Goal: Communication & Community: Answer question/provide support

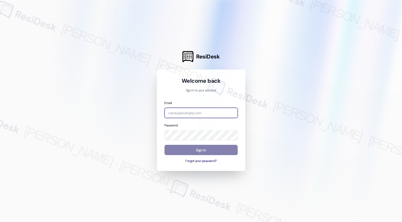
click at [196, 109] on input "email" at bounding box center [200, 113] width 73 height 10
type input "automated-surveys-apartment_management_pros-[PERSON_NAME].[PERSON_NAME]@apartme…"
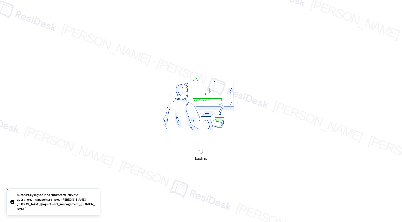
click at [193, 151] on div "Loading..." at bounding box center [201, 111] width 402 height 222
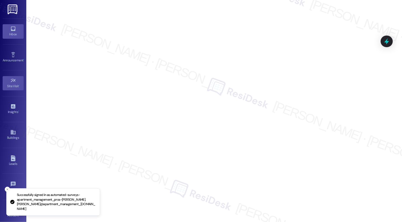
click at [12, 28] on icon at bounding box center [13, 29] width 6 height 6
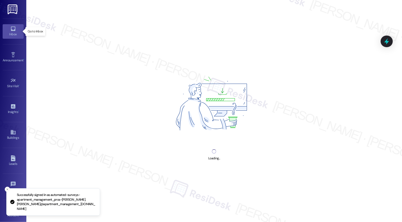
click at [12, 28] on icon at bounding box center [13, 29] width 6 height 6
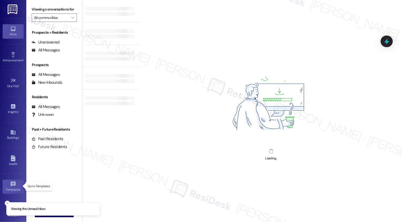
click at [6, 193] on link "Templates •" at bounding box center [13, 186] width 21 height 14
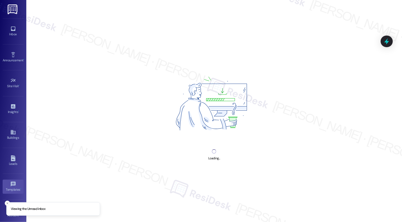
click at [57, 55] on div "Loading..." at bounding box center [213, 111] width 375 height 222
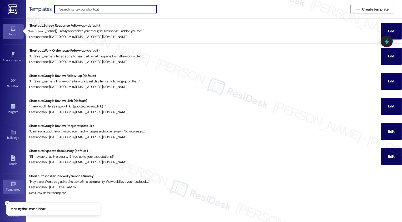
click at [15, 32] on div "Inbox" at bounding box center [13, 34] width 26 height 5
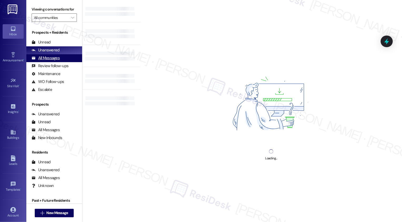
click at [53, 61] on div "All Messages" at bounding box center [46, 58] width 28 height 6
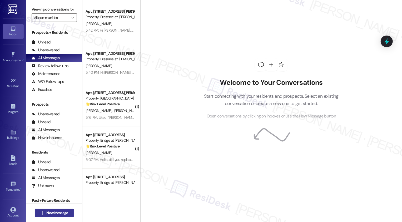
click at [60, 213] on span "New Message" at bounding box center [57, 213] width 22 height 6
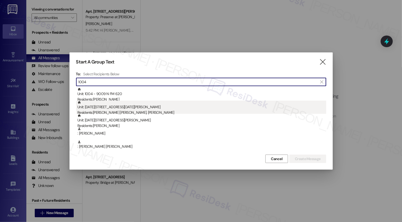
type input "1004"
click at [136, 111] on div "Residents: Jhon Alana Bracho, Yoli Navas Valecillos" at bounding box center [201, 113] width 249 height 6
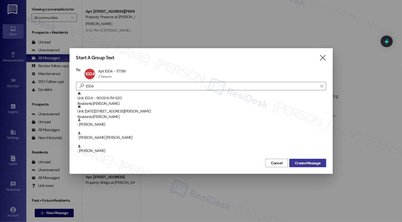
click at [317, 165] on span "Create Message" at bounding box center [308, 163] width 26 height 6
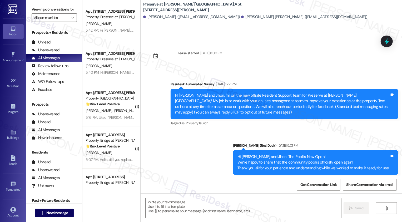
scroll to position [3828, 0]
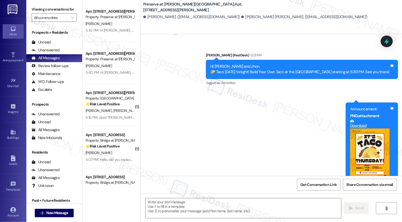
type textarea "Fetching suggested responses. Please feel free to read through the conversation…"
click at [189, 202] on textarea at bounding box center [242, 208] width 195 height 20
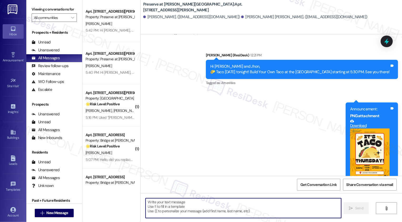
paste textarea "Hi {{first_name}}, The water in building #10 will be off today, September 12, f…"
type textarea "Hi {{first_name}}, The water in building #10 will be off today, September 12, f…"
click at [16, 58] on div "Announcement •" at bounding box center [13, 60] width 26 height 5
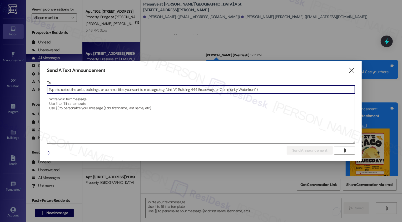
click at [69, 102] on textarea at bounding box center [201, 119] width 308 height 48
paste textarea "Hi {{first_name}}, The water in building #10 will be off today, September 12, f…"
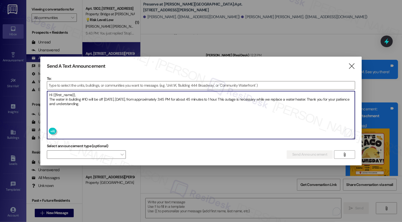
paste textarea "1005"
type textarea "Hi {{first_name}}, The water in building #10 will be off today, September 12, f…"
click at [74, 86] on input at bounding box center [201, 85] width 308 height 8
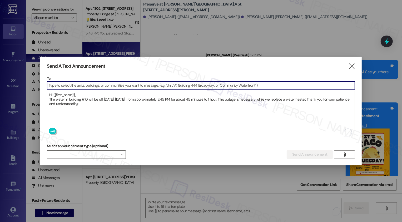
paste input "1005"
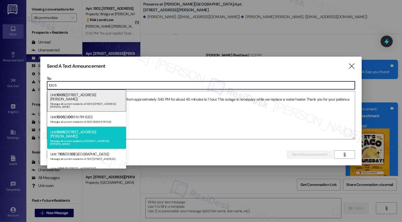
type input "1005"
click at [73, 138] on div "Message all current residents of [STREET_ADDRESS][PERSON_NAME]" at bounding box center [86, 141] width 73 height 7
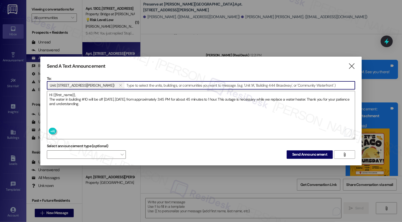
paste input "1006"
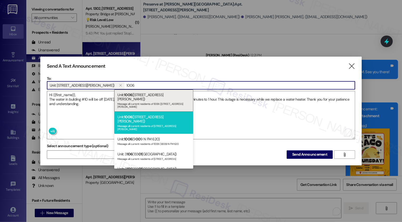
type input "1006"
click at [143, 112] on div "Unit: 1006 (1773 Wells Branch Pkwy) Message all current residents of 1006 (1773…" at bounding box center [153, 123] width 79 height 22
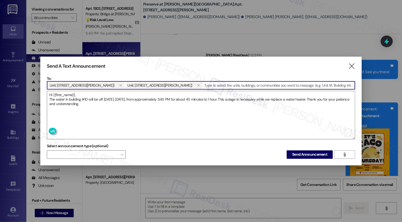
paste input "1007"
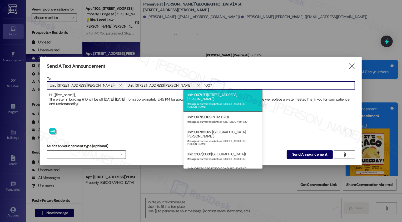
type input "1007"
click at [195, 101] on div "Message all current residents of [STREET_ADDRESS][PERSON_NAME]" at bounding box center [223, 104] width 73 height 7
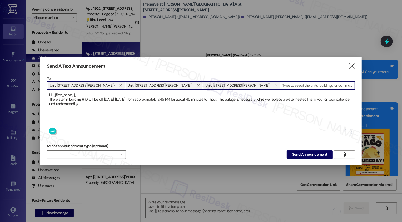
paste input "1008"
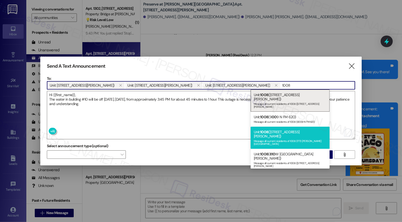
type input "1008"
click at [271, 127] on div "Unit: 1008 (1773 Wells Branch Pkwy) Message all current residents of 1008 (1773…" at bounding box center [289, 138] width 79 height 22
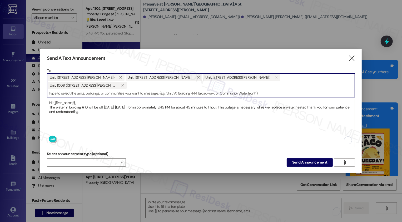
paste input "1009"
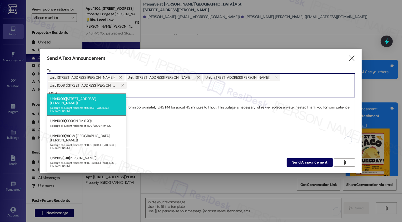
type input "1009"
click at [83, 105] on div "Message all current residents of [STREET_ADDRESS][PERSON_NAME]" at bounding box center [86, 108] width 73 height 7
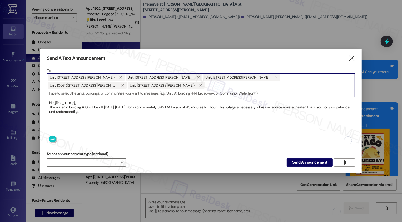
click at [139, 83] on span "Unit: 1005 (1773 Wells Branch Pkwy)  Unit: 1006 (1773 Wells Branch Pkwy)  Uni…" at bounding box center [201, 81] width 308 height 16
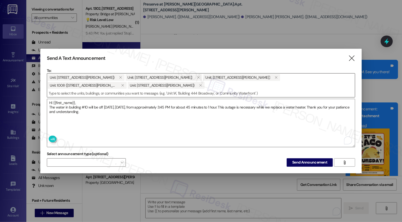
click at [129, 83] on span "Unit: 1005 (1773 Wells Branch Pkwy)  Unit: 1006 (1773 Wells Branch Pkwy)  Uni…" at bounding box center [201, 81] width 308 height 16
click at [125, 90] on input at bounding box center [201, 93] width 308 height 8
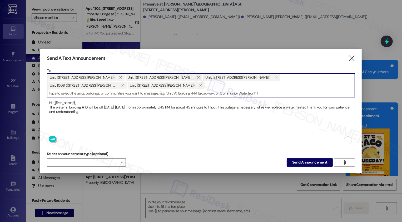
paste input "1010"
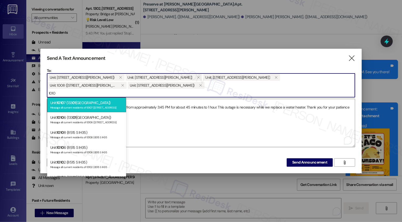
type input "1010"
click at [80, 101] on div "Unit: 1010 7 (133 01 Dessau Road) Message all current residents of 10107 (13301…" at bounding box center [86, 104] width 79 height 15
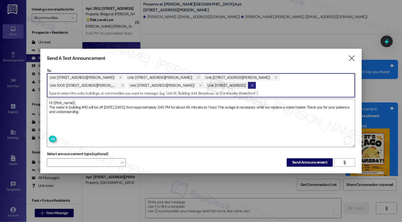
click at [250, 85] on icon "" at bounding box center [251, 85] width 3 height 4
click at [102, 93] on input at bounding box center [201, 93] width 308 height 8
paste input "1010"
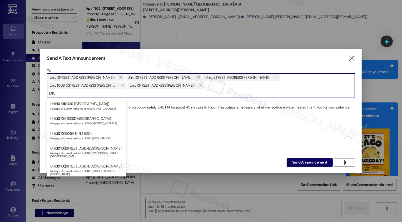
scroll to position [124, 0]
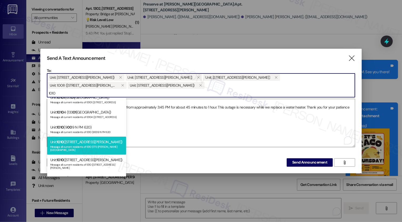
type input "1010"
click at [80, 145] on div "Message all current residents of 1010 (1773 [PERSON_NAME][GEOGRAPHIC_DATA]" at bounding box center [86, 147] width 73 height 7
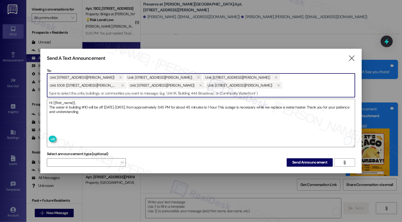
paste input "1012"
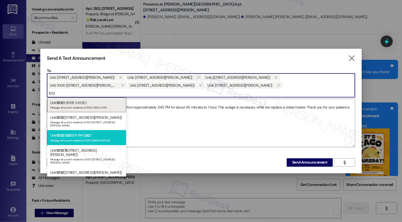
scroll to position [28, 0]
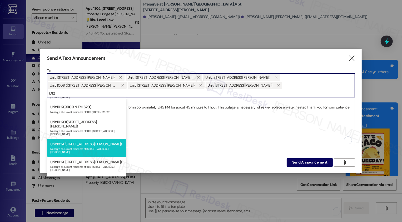
type input "1012"
click at [91, 146] on div "Message all current residents of [STREET_ADDRESS][PERSON_NAME]" at bounding box center [86, 149] width 73 height 7
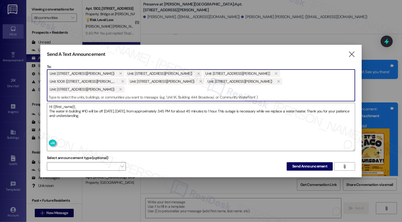
click at [254, 83] on span "Unit: 1005 (1773 Wells Branch Pkwy)  Unit: 1006 (1773 Wells Branch Pkwy)  Uni…" at bounding box center [201, 81] width 308 height 24
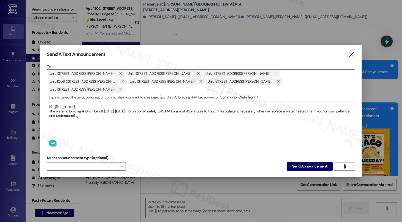
click at [243, 93] on input at bounding box center [201, 97] width 308 height 8
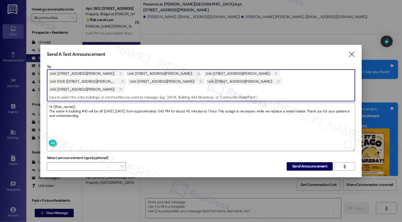
paste input "1015"
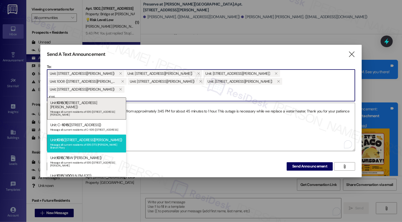
type input "1015"
click at [92, 134] on div "Unit: 1015 (1773 Wells Branch Pkwy) Message all current residents of 1015 (1773…" at bounding box center [86, 143] width 79 height 18
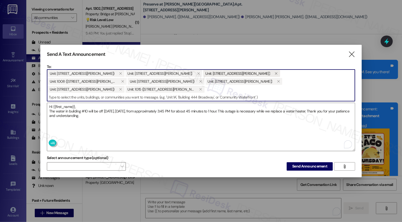
paste input "1018"
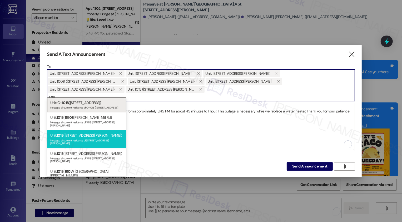
type input "1018"
click at [79, 138] on div "Message all current residents of [STREET_ADDRESS][PERSON_NAME]" at bounding box center [86, 141] width 73 height 7
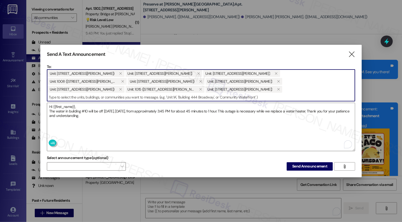
click at [131, 91] on span "Unit: 1005 (1773 Wells Branch Pkwy)  Unit: 1006 (1773 Wells Branch Pkwy)  Uni…" at bounding box center [201, 81] width 308 height 24
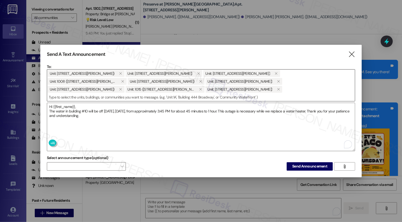
click at [102, 96] on input at bounding box center [201, 97] width 308 height 8
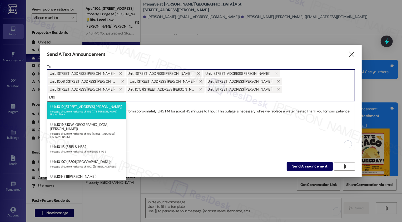
type input "1019"
click at [86, 110] on div "Message all current residents of 1019 (1773 [PERSON_NAME] Branch Pkwy" at bounding box center [86, 112] width 73 height 7
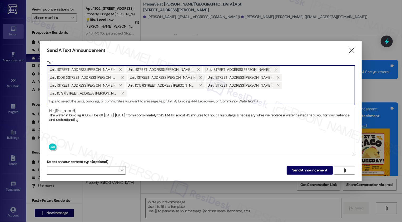
click at [185, 97] on input at bounding box center [201, 101] width 308 height 8
paste input "1020"
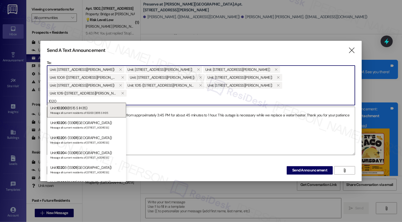
type input "1020"
click at [83, 192] on div "Unit: 10201 (133 01 Dessau Road) Message all current residents of 10201 (13301 …" at bounding box center [86, 199] width 79 height 15
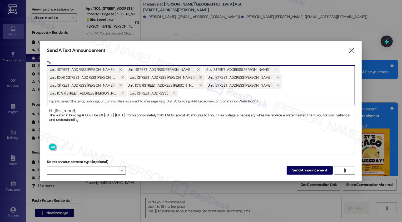
click at [232, 97] on input at bounding box center [201, 101] width 308 height 8
paste input "1021"
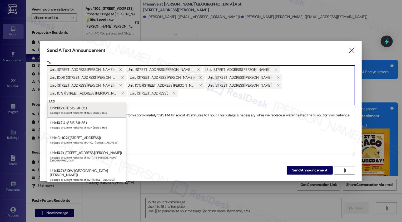
type input "1021"
click at [70, 150] on div "Unit: 1021 (1773 Wells Branch Pkwy) Message all current residents of 1021 (1773…" at bounding box center [86, 156] width 79 height 18
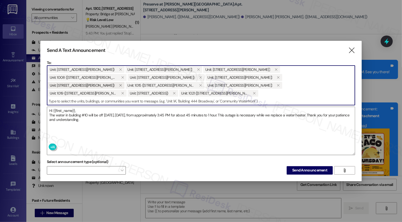
paste input "1022"
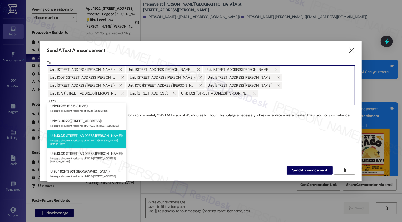
scroll to position [33, 0]
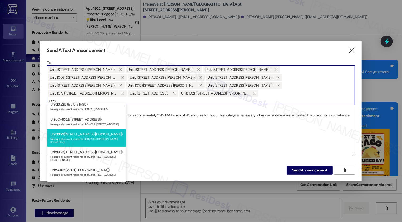
type input "1022"
click at [79, 130] on div "Unit: 1022 (1773 Wells Branch Pkwy) Message all current residents of 1022 (1773…" at bounding box center [86, 138] width 79 height 18
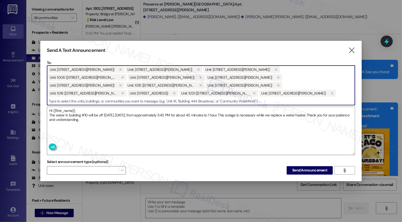
paste input "1023"
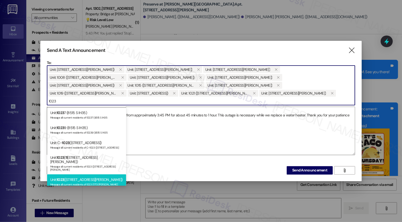
scroll to position [19, 0]
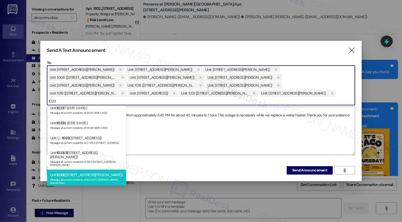
type input "1023"
click at [83, 169] on div "Unit: 1023 (1773 Wells Branch Pkwy) Message all current residents of 1023 (1773…" at bounding box center [86, 178] width 79 height 18
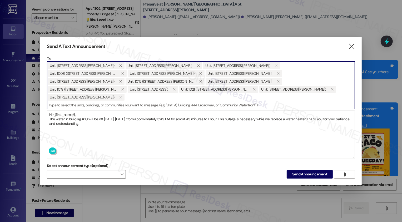
click at [174, 101] on input at bounding box center [201, 105] width 308 height 8
paste input "1024"
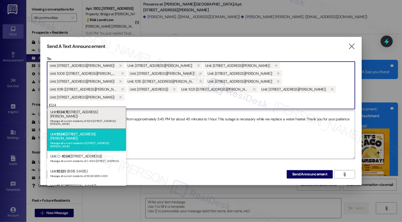
type input "1024"
click at [93, 140] on div "Message all current residents of [STREET_ADDRESS][PERSON_NAME]" at bounding box center [86, 143] width 73 height 7
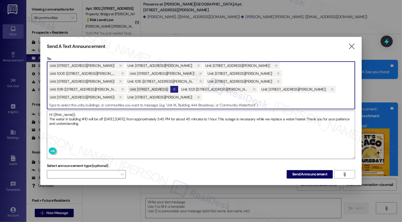
click at [175, 87] on icon "" at bounding box center [174, 89] width 3 height 4
click at [197, 95] on span "Unit: 1005 (1773 Wells Branch Pkwy)  Unit: 1006 (1773 Wells Branch Pkwy)  Uni…" at bounding box center [201, 81] width 308 height 39
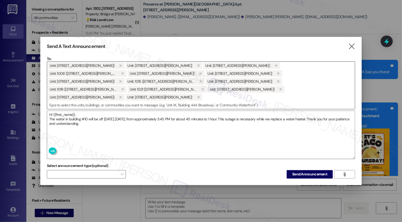
click at [182, 102] on input at bounding box center [201, 105] width 308 height 8
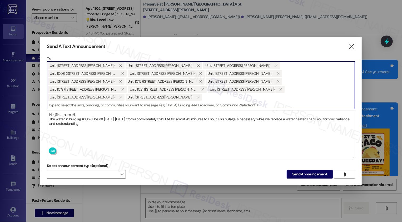
paste input "1020"
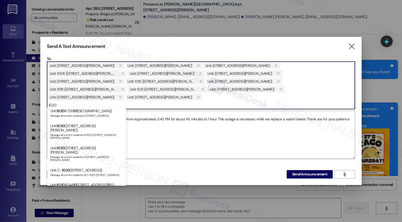
scroll to position [113, 0]
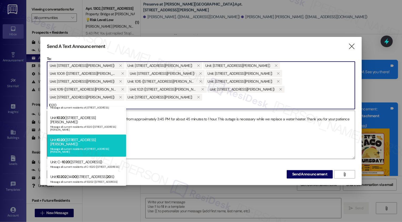
type input "1020"
click at [94, 146] on div "Message all current residents of [STREET_ADDRESS][PERSON_NAME]" at bounding box center [86, 149] width 73 height 7
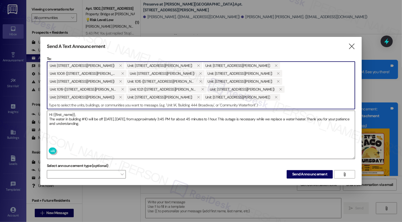
click at [186, 120] on textarea "Hi {{first_name}}, The water in building #10 will be off today, September 12, f…" at bounding box center [201, 135] width 308 height 48
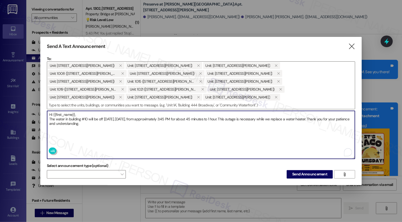
click at [112, 118] on textarea "Hi {{first_name}}, The water in building #10 will be off today, September 12, f…" at bounding box center [201, 135] width 308 height 48
click at [183, 119] on textarea "Hi {{first_name}}, The water in building #10 will be off today, September 12, f…" at bounding box center [201, 135] width 308 height 48
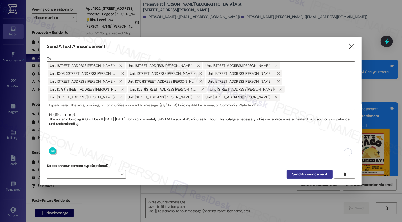
click at [315, 171] on span "Send Announcement" at bounding box center [309, 174] width 35 height 6
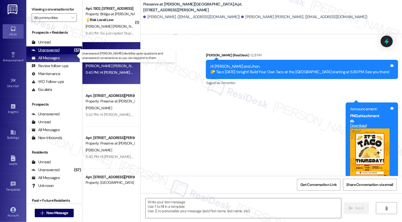
click at [40, 53] on div "Unanswered" at bounding box center [46, 50] width 28 height 6
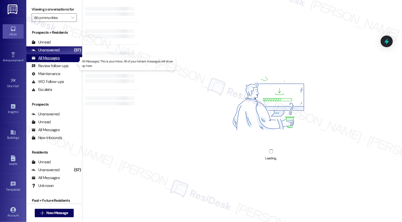
click at [46, 61] on div "All Messages" at bounding box center [46, 58] width 28 height 6
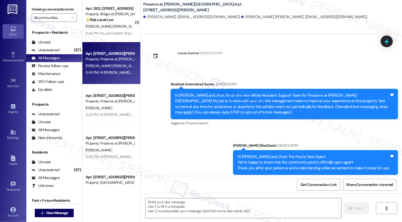
type textarea "Fetching suggested responses. Please feel free to read through the conversation…"
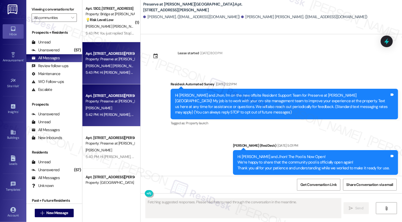
scroll to position [3884, 0]
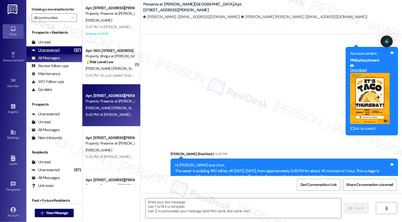
click at [64, 54] on div "Unanswered (57)" at bounding box center [54, 50] width 56 height 8
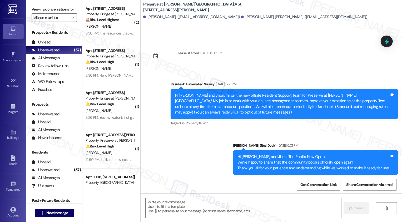
type textarea "Fetching suggested responses. Please feel free to read through the conversation…"
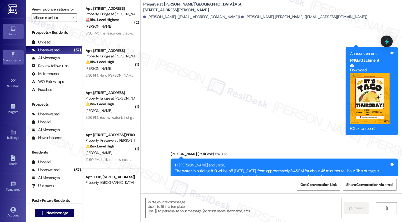
click at [9, 57] on link "Announcement •" at bounding box center [13, 57] width 21 height 14
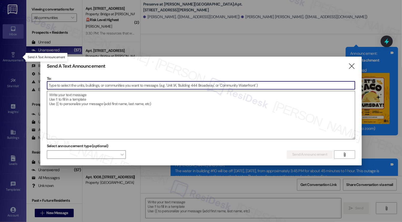
click at [92, 100] on textarea at bounding box center [201, 115] width 308 height 48
paste textarea "Hi {{first_name}}, The water in building #11 is temporarily off for about 45 mi…"
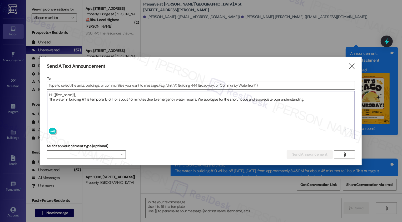
type textarea "Hi {{first_name}}, The water in building #11 is temporarily off for about 45 mi…"
click at [90, 85] on input at bounding box center [201, 85] width 308 height 8
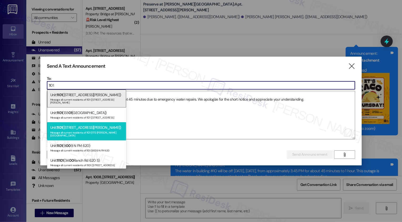
type input "1101"
click at [85, 123] on div "Unit: 1101 (1773 Wells Branch Pkwy) Message all current residents of 1101 (1773…" at bounding box center [86, 131] width 79 height 18
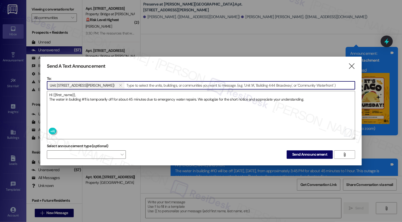
paste input "1102"
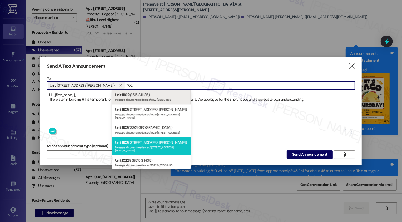
type input "1102"
click at [138, 141] on div "Unit: 1102 (1773 Wells Branch Pkwy) Message all current residents of 1102 (1773…" at bounding box center [151, 146] width 79 height 18
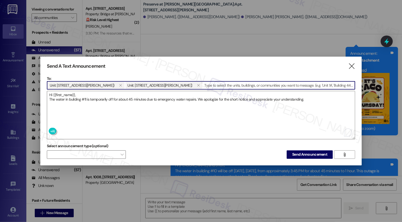
paste input "1104"
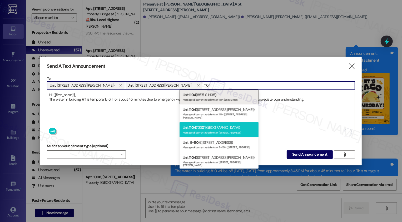
scroll to position [5, 0]
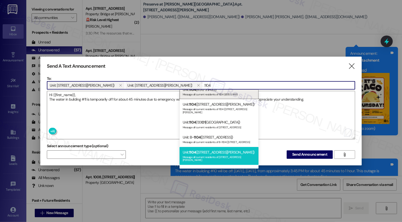
type input "1104"
click at [208, 148] on div "Unit: 1104 (1773 Wells Branch Pkwy) Message all current residents of 1104 (1773…" at bounding box center [218, 156] width 79 height 18
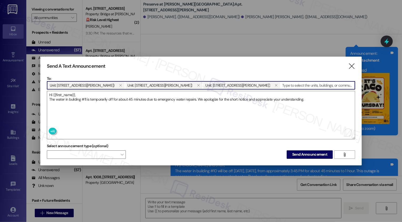
paste input "1105"
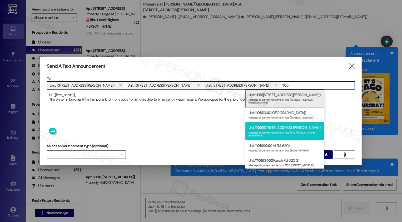
type input "1105"
click at [262, 124] on div "Unit: 1105 (1773 Wells Branch Pkwy) Message all current residents of 1105 (1773…" at bounding box center [284, 131] width 79 height 18
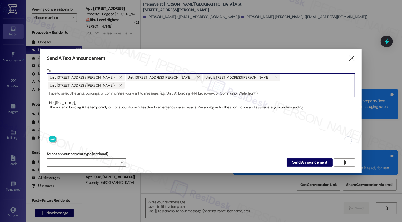
scroll to position [3884, 0]
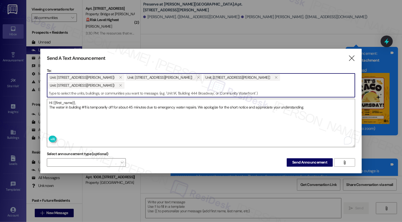
paste input "1106"
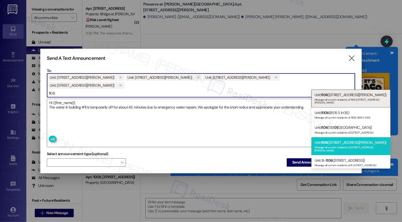
type input "1106"
click at [332, 138] on div "Unit: 1106 ([STREET_ADDRESS][PERSON_NAME]) Message all current residents of [ST…" at bounding box center [350, 146] width 79 height 18
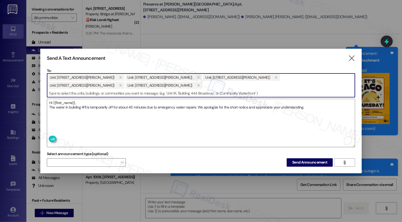
paste input "1108"
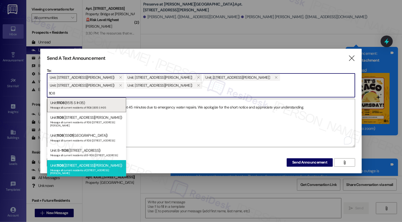
type input "1108"
click at [75, 167] on div "Message all current residents of [STREET_ADDRESS][PERSON_NAME]" at bounding box center [86, 170] width 73 height 7
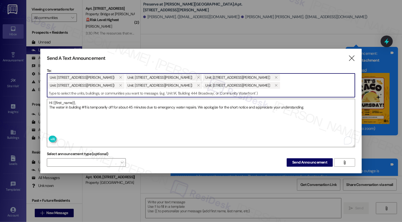
click at [171, 93] on input at bounding box center [201, 93] width 308 height 8
paste input "1109"
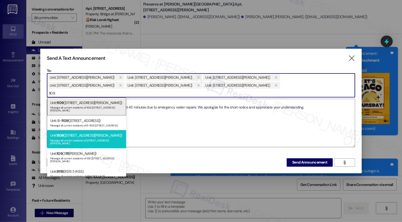
type input "1109"
click at [96, 131] on div "Unit: 1109 ([STREET_ADDRESS][PERSON_NAME]) Message all current residents of 110…" at bounding box center [86, 139] width 79 height 18
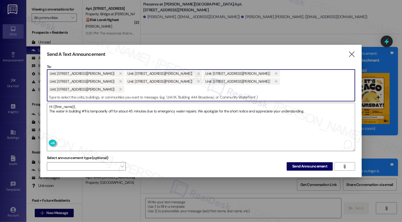
click at [168, 93] on input at bounding box center [201, 97] width 308 height 8
paste input "1110"
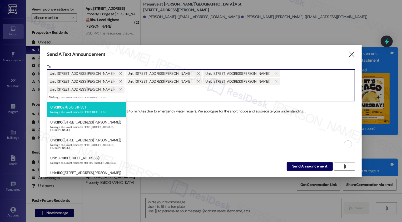
scroll to position [49, 0]
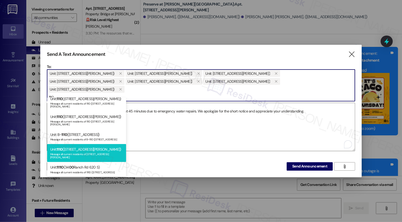
type input "1110"
click at [83, 144] on div "Unit: 1110 ([STREET_ADDRESS][PERSON_NAME]) Message all current residents of [ST…" at bounding box center [86, 153] width 79 height 18
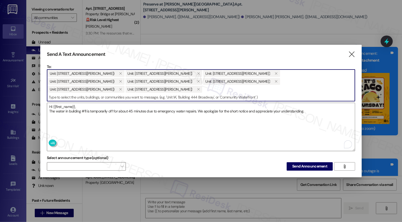
click at [199, 93] on input at bounding box center [201, 97] width 308 height 8
paste input "1111"
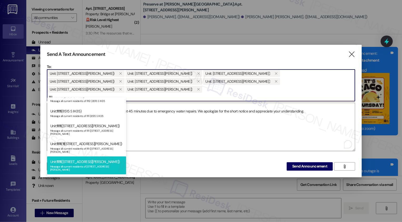
scroll to position [37, 0]
type input "1111"
click at [81, 156] on div "Unit: 1111 ([STREET_ADDRESS][PERSON_NAME]) Message all current residents of 111…" at bounding box center [86, 164] width 79 height 18
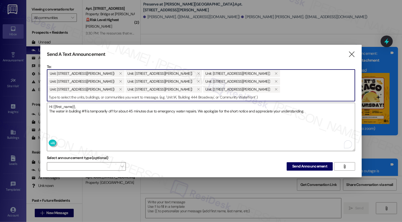
click at [114, 95] on input at bounding box center [201, 97] width 308 height 8
paste input "1111"
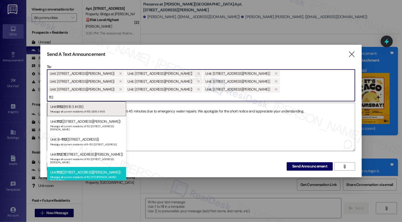
type input "1112"
click at [81, 167] on div "Unit: 1112 ([STREET_ADDRESS][PERSON_NAME]) Message all current residents of 111…" at bounding box center [86, 176] width 79 height 18
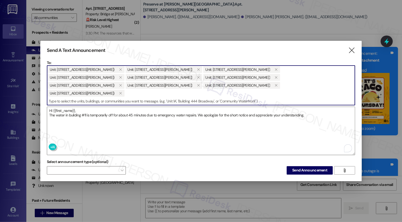
click at [149, 98] on input at bounding box center [201, 101] width 308 height 8
paste input "1113"
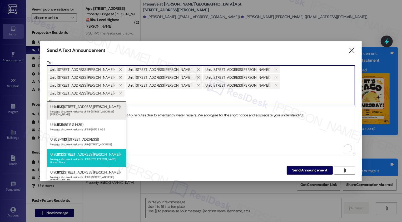
type input "1113"
click at [83, 151] on div "Unit: 1113 ([STREET_ADDRESS][PERSON_NAME]) Message all current residents of [ST…" at bounding box center [86, 158] width 79 height 18
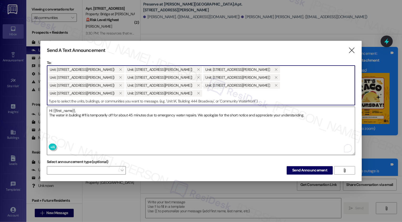
paste input "1113"
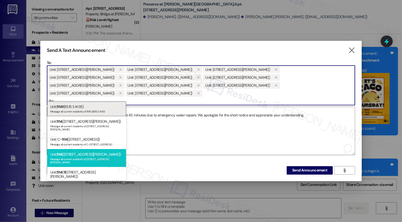
type input "1114"
click at [82, 153] on div "Unit: 1114 ([STREET_ADDRESS][PERSON_NAME]) Message all current residents of [ST…" at bounding box center [86, 158] width 79 height 18
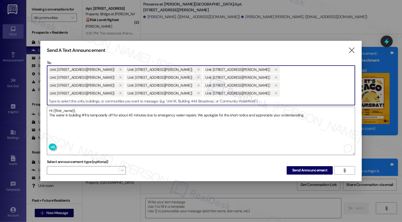
paste input "1113"
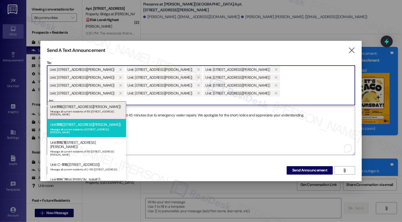
type input "1115"
click at [93, 123] on div "Unit: 1115 ([STREET_ADDRESS][PERSON_NAME]) Message all current residents of 111…" at bounding box center [86, 128] width 79 height 18
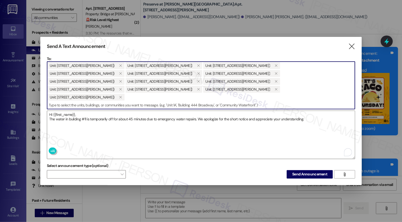
paste input "1116"
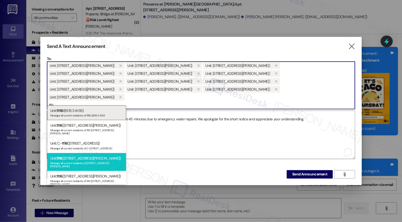
type input "1116"
click at [78, 156] on div "Unit: 1116 ([STREET_ADDRESS][PERSON_NAME]) Message all current residents of [ST…" at bounding box center [86, 162] width 79 height 18
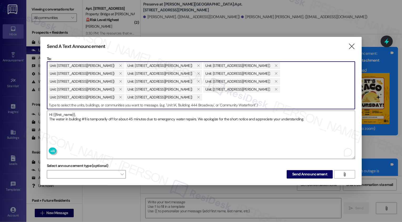
paste input "1116"
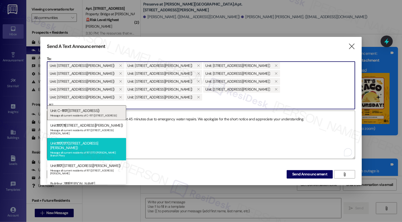
type input "1117"
click at [93, 140] on div "Unit: 1117 ( [STREET_ADDRESS][PERSON_NAME]) Message all current residents of 11…" at bounding box center [86, 149] width 79 height 22
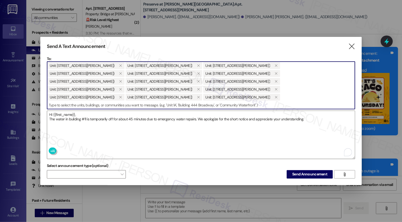
paste input "1116"
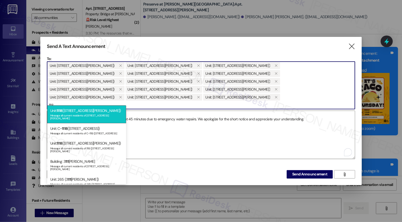
type input "1118"
click at [104, 115] on div "Message all current residents of [STREET_ADDRESS][PERSON_NAME]" at bounding box center [86, 116] width 73 height 7
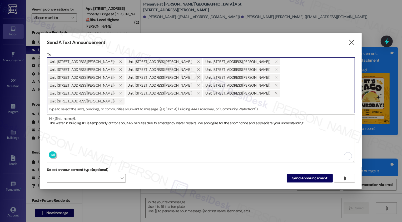
paste input "1119"
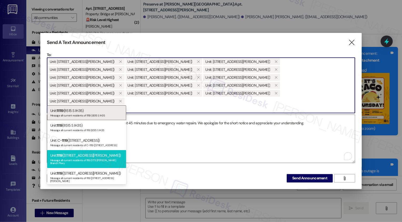
type input "1119"
click at [72, 158] on div "Message all current residents of 1119 (1773 [PERSON_NAME] Branch Pkwy" at bounding box center [86, 160] width 73 height 7
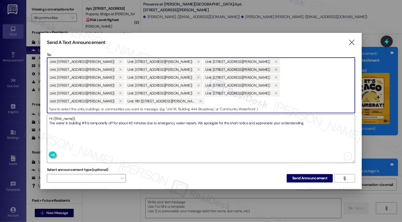
paste input "1121"
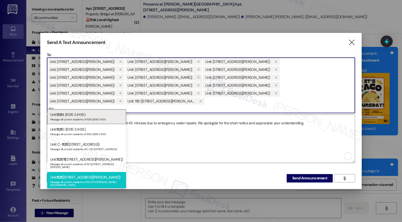
type input "1121"
click at [78, 173] on div "Unit: 1121 ([STREET_ADDRESS][PERSON_NAME]) Message all current residents of 112…" at bounding box center [86, 181] width 79 height 18
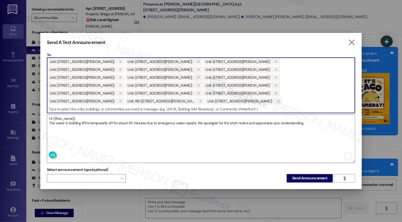
paste input "1121"
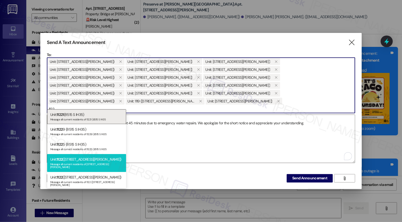
type input "1122"
click at [91, 160] on div "Unit: 1122 ([STREET_ADDRESS][PERSON_NAME]) Message all current residents of 112…" at bounding box center [86, 163] width 79 height 18
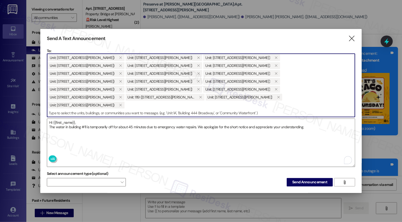
paste input "1121"
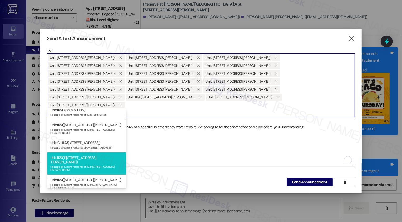
scroll to position [24, 0]
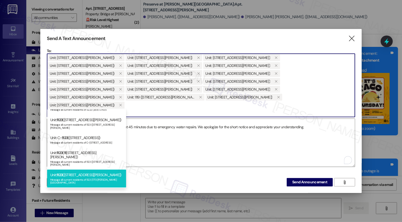
type input "1123"
click at [93, 177] on div "Message all current residents of 1123 (1773 [PERSON_NAME][GEOGRAPHIC_DATA]" at bounding box center [86, 180] width 73 height 7
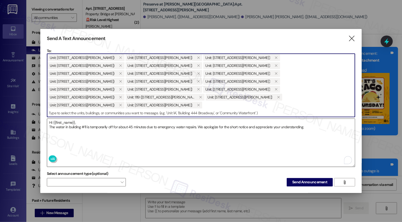
paste input "1125"
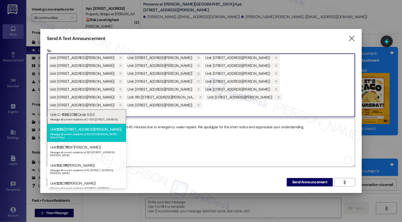
type input "1125"
click at [84, 131] on div "Unit: 1125 ([STREET_ADDRESS][PERSON_NAME]) Message all current residents of 112…" at bounding box center [86, 133] width 79 height 18
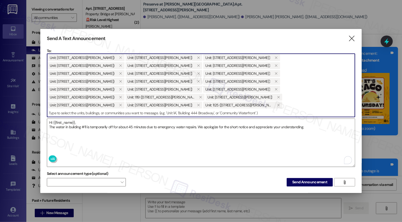
paste input "1125"
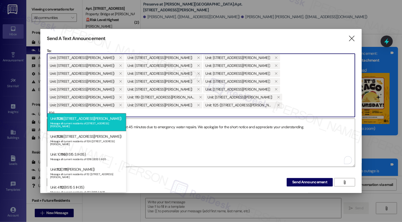
type input "1126"
click at [90, 121] on div "Message all current residents of [STREET_ADDRESS][PERSON_NAME]" at bounding box center [86, 123] width 73 height 7
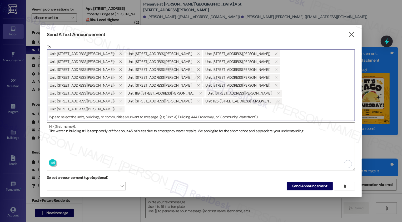
click at [142, 113] on input at bounding box center [201, 117] width 308 height 8
paste input "1128"
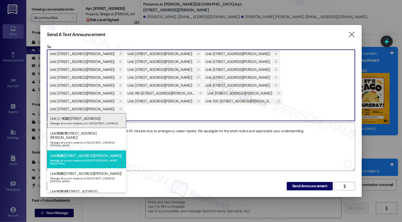
type input "1128"
click at [84, 150] on div "Unit: 1128 ([STREET_ADDRESS][PERSON_NAME]) Message all current residents of 112…" at bounding box center [86, 159] width 79 height 18
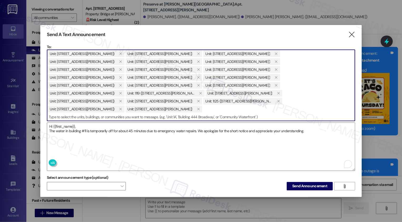
paste input "1128"
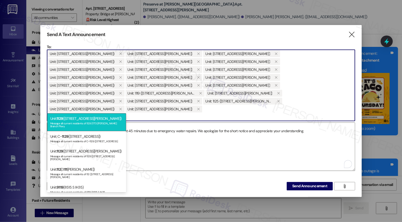
type input "1129"
click at [77, 120] on div "Message all current residents of 1129 (1773 [PERSON_NAME] Branch Pkwy" at bounding box center [86, 123] width 73 height 7
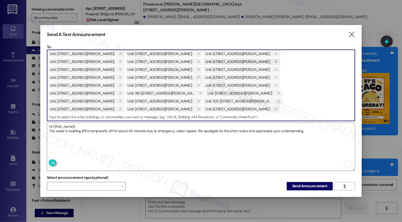
paste input "1130"
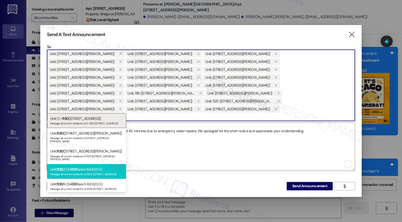
scroll to position [3, 0]
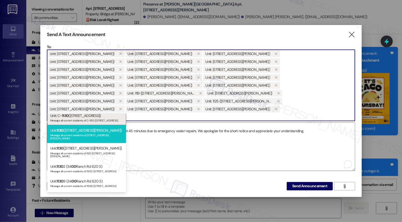
type input "1130"
click at [80, 131] on div "Unit: 1130 ([STREET_ADDRESS][PERSON_NAME]) Message all current residents of [ST…" at bounding box center [86, 134] width 79 height 18
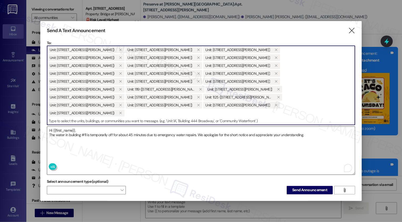
paste input "1130"
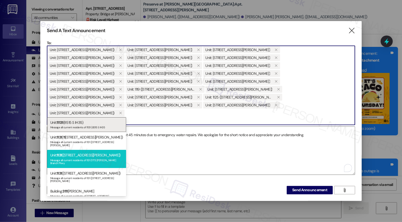
type input "1131"
click at [74, 151] on div "Unit: 1131 ([STREET_ADDRESS][PERSON_NAME]) Message all current residents of 113…" at bounding box center [86, 159] width 79 height 18
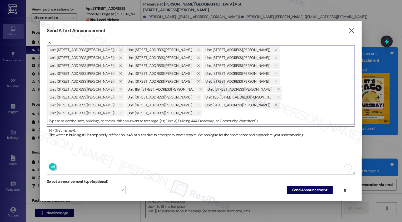
click at [130, 117] on input at bounding box center [201, 121] width 308 height 8
paste input "1132"
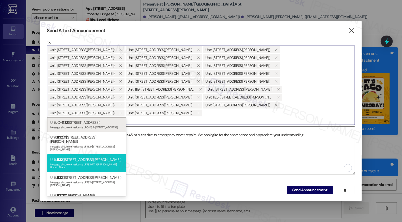
type input "1132"
click at [85, 154] on div "Unit: 1132 ([STREET_ADDRESS][PERSON_NAME]) Message all current residents of 113…" at bounding box center [86, 163] width 79 height 18
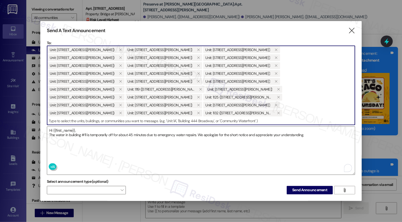
paste input "1132"
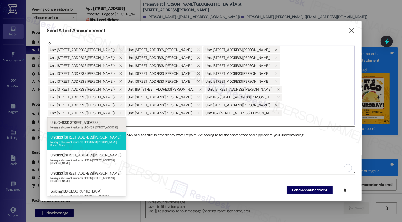
type input "1133"
click at [87, 138] on div "Unit: 1133 ([STREET_ADDRESS][PERSON_NAME]) Message all current residents of [ST…" at bounding box center [86, 141] width 79 height 18
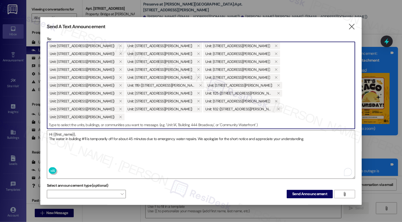
paste input "1132"
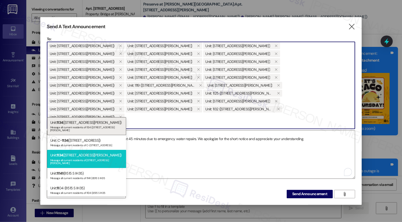
type input "1134"
click at [91, 150] on div "Unit: [STREET_ADDRESS][PERSON_NAME]) Message all current residents of [STREET_A…" at bounding box center [86, 159] width 79 height 18
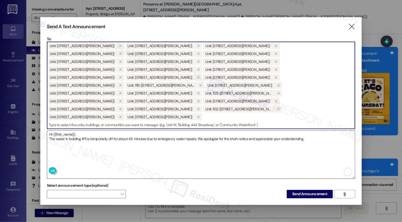
paste input "1132"
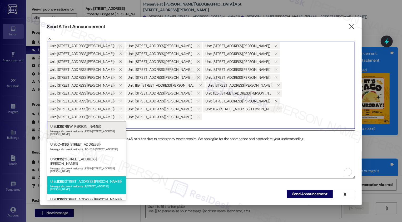
type input "1135"
click at [91, 176] on div "Unit: 1135 ([STREET_ADDRESS][PERSON_NAME]) Message all current residents of [ST…" at bounding box center [86, 185] width 79 height 18
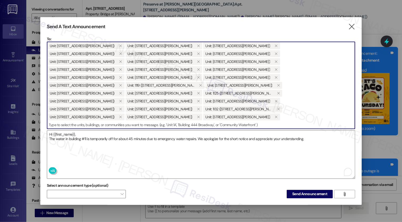
paste input "1132"
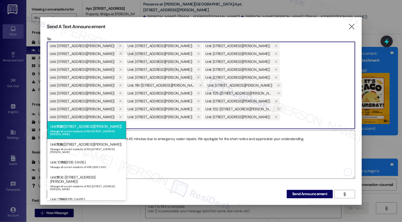
type input "1136"
click at [86, 127] on div "Unit: 1136 ([STREET_ADDRESS][PERSON_NAME]) Message all current residents of 113…" at bounding box center [86, 130] width 79 height 18
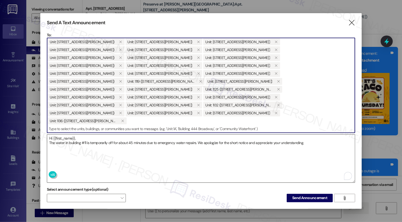
click at [81, 134] on textarea "Hi {{first_name}}, The water in building #11 is temporarily off for about 45 mi…" at bounding box center [201, 158] width 308 height 48
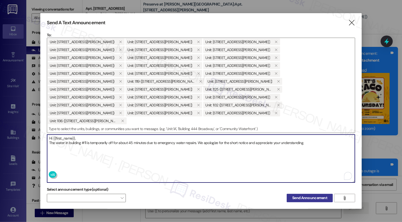
click at [298, 195] on span "Send Announcement" at bounding box center [309, 198] width 35 height 6
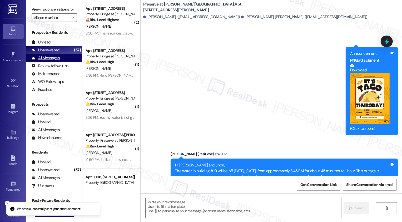
click at [60, 62] on div "All Messages (undefined)" at bounding box center [54, 58] width 56 height 8
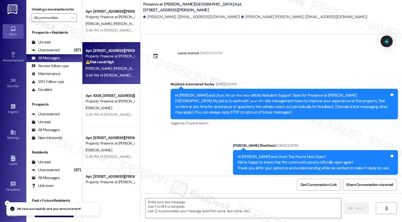
type textarea "Fetching suggested responses. Please feel free to read through the conversation…"
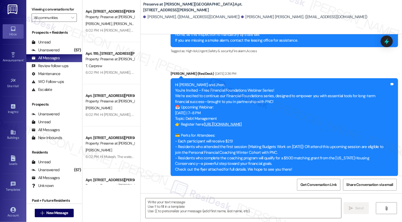
scroll to position [3684, 0]
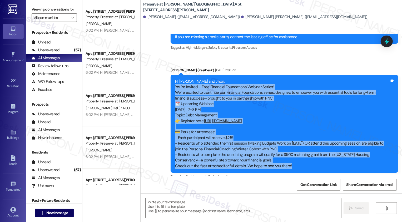
drag, startPoint x: 172, startPoint y: 68, endPoint x: 293, endPoint y: 149, distance: 145.3
click at [293, 149] on div "Hi [PERSON_NAME] and [PERSON_NAME], You're Invited – Free Financial Foundations…" at bounding box center [282, 124] width 214 height 90
copy div "You're Invited – Free Financial Foundations Webinar Series! We’re excited to co…"
click at [11, 55] on icon at bounding box center [13, 55] width 6 height 6
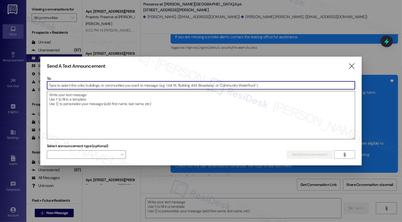
click at [119, 120] on textarea at bounding box center [201, 115] width 308 height 48
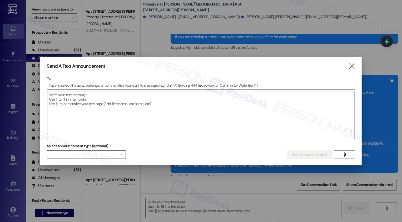
paste textarea "You're Invited – Free Financial Foundations Webinar Series! We’re excited to co…"
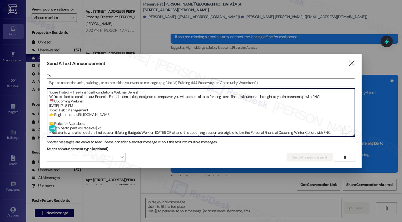
type textarea "You're Invited – Free Financial Foundations Webinar Series! We’re excited to co…"
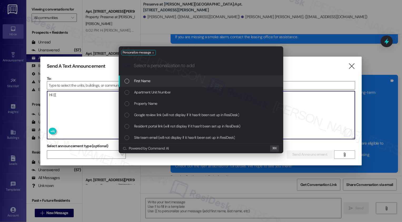
click at [149, 81] on span "First Name" at bounding box center [142, 81] width 16 height 6
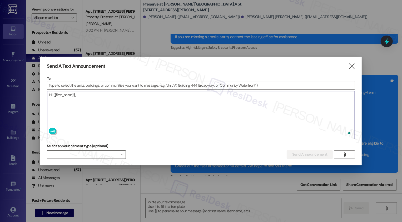
paste textarea "You're Invited – Free Financial Foundations Webinar Series! We’re excited to co…"
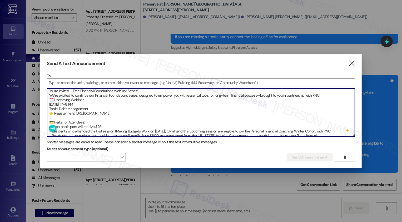
scroll to position [13, 0]
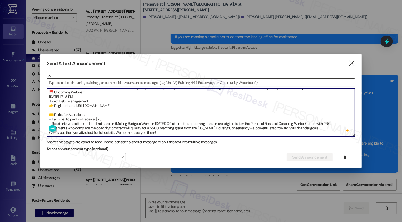
type textarea "Hi {{first_name}}, You're Invited – Free Financial Foundations Webinar Series! …"
click at [107, 79] on input at bounding box center [201, 83] width 308 height 8
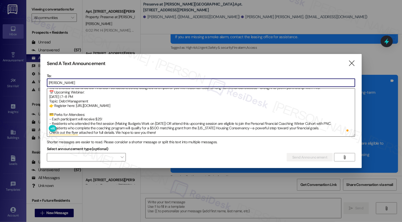
type input "[PERSON_NAME]"
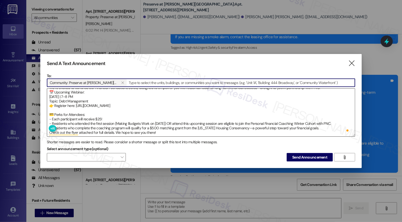
scroll to position [0, 0]
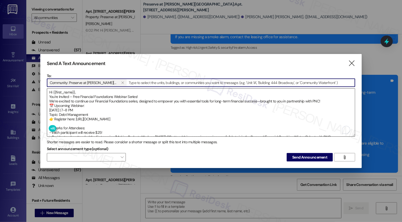
click at [129, 90] on textarea "Hi {{first_name}}, You're Invited – Free Financial Foundations Webinar Series! …" at bounding box center [201, 112] width 308 height 48
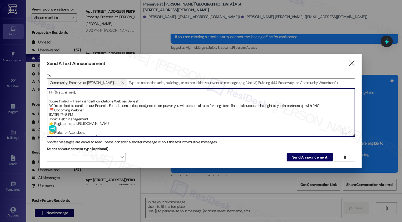
click at [107, 103] on textarea "Hi {{first_name}}, You're Invited – Free Financial Foundations Webinar Series! …" at bounding box center [201, 112] width 308 height 48
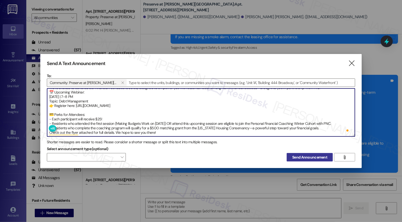
type textarea "Hi {{first_name}}, You're Invited – Free Financial Foundations Webinar Series! …"
click at [298, 155] on span "Send Announcement" at bounding box center [309, 157] width 35 height 6
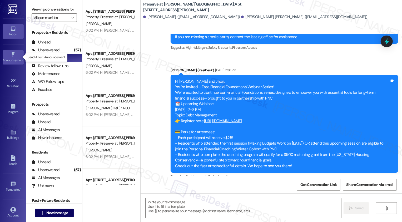
click at [7, 59] on div "Announcement •" at bounding box center [13, 60] width 26 height 5
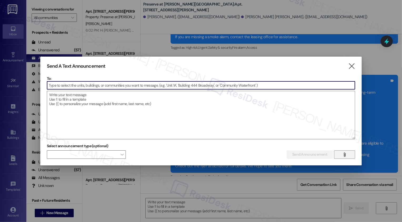
click at [337, 153] on button "" at bounding box center [344, 154] width 21 height 8
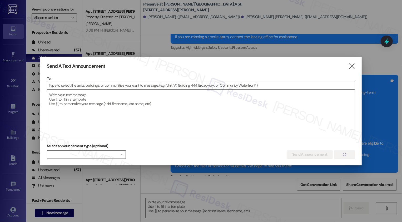
click at [109, 85] on input at bounding box center [201, 85] width 308 height 8
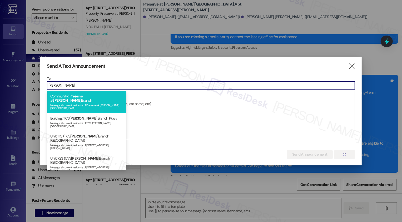
type input "[PERSON_NAME]"
click at [92, 102] on div "Message all current residents of Preserve at [PERSON_NAME][GEOGRAPHIC_DATA]" at bounding box center [86, 105] width 73 height 7
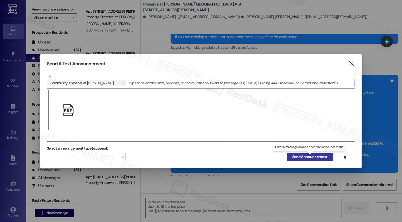
click at [298, 156] on span "Send Announcement" at bounding box center [309, 157] width 35 height 6
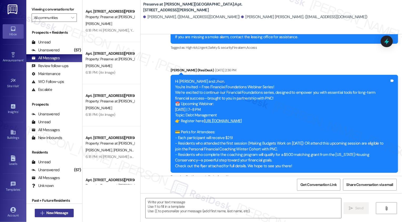
click at [60, 213] on span "New Message" at bounding box center [57, 213] width 22 height 6
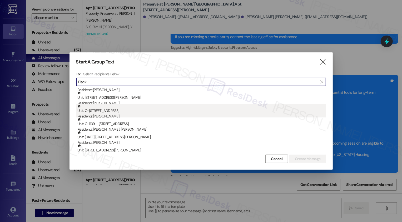
scroll to position [15, 0]
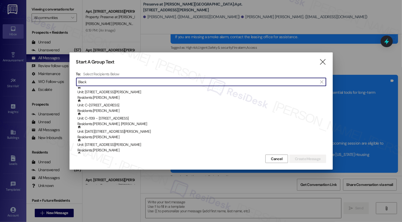
type input "Black"
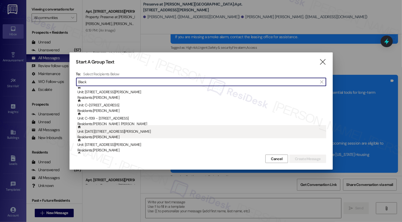
click at [107, 131] on div "Unit: [DATE] - 2430 [PERSON_NAME] Cir Residents: [PERSON_NAME]" at bounding box center [201, 132] width 249 height 15
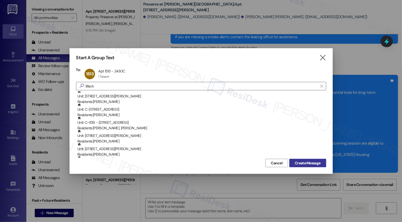
click at [300, 162] on span "Create Message" at bounding box center [308, 163] width 26 height 6
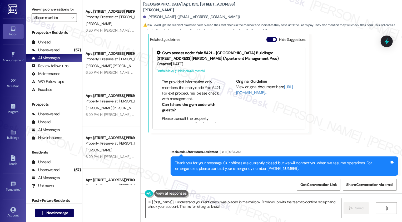
scroll to position [198, 0]
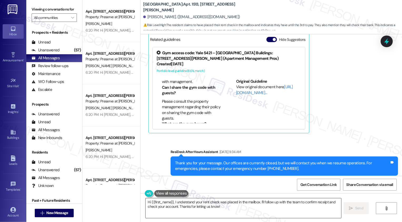
click at [171, 211] on textarea "Hi {{first_name}}, I understand your rent check was placed in the mailbox. I'll…" at bounding box center [242, 208] width 195 height 20
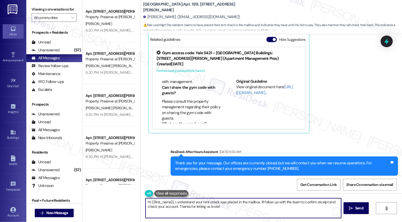
click at [219, 207] on textarea "Hi {{first_name}}, I understand your rent check was placed in the mailbox. I'll…" at bounding box center [242, 208] width 195 height 20
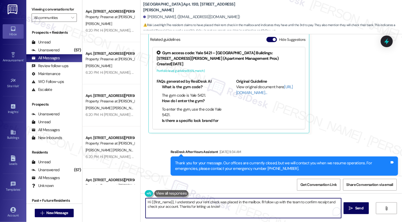
drag, startPoint x: 173, startPoint y: 201, endPoint x: 249, endPoint y: 214, distance: 77.8
click at [249, 214] on textarea "Hi {{first_name}}, I understand your rent check was placed in the mailbox. I'll…" at bounding box center [242, 208] width 195 height 20
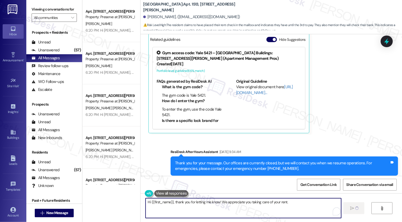
type textarea "Hi {{first_name}}, thank you for letting me know! We appreciate you taking care…"
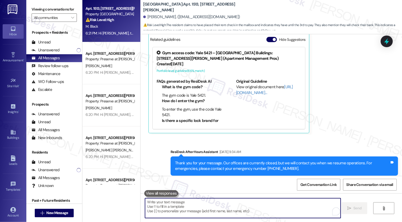
scroll to position [242, 0]
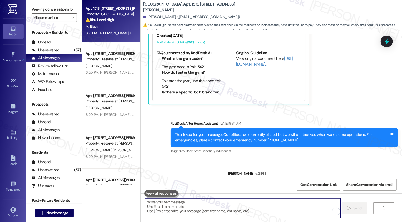
scroll to position [329, 0]
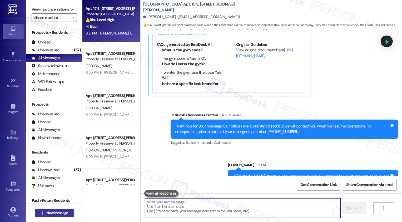
click at [65, 215] on span "New Message" at bounding box center [57, 213] width 22 height 6
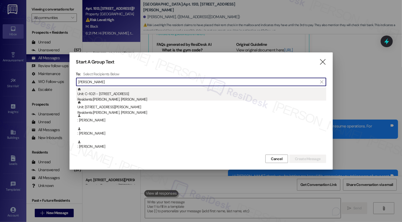
type input "Deleon"
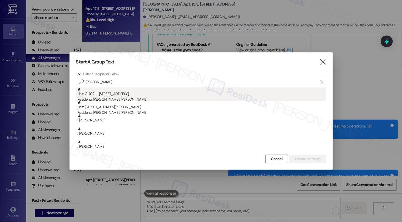
click at [110, 96] on div "Unit: C~1021 - 6725 Circle S Dr Residents: Aide Ibarra, Ray Deleon" at bounding box center [201, 94] width 249 height 15
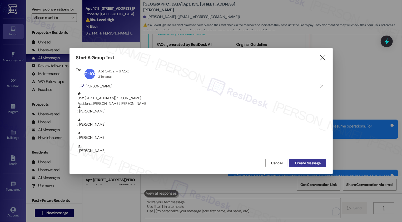
click at [317, 160] on span "Create Message" at bounding box center [308, 163] width 26 height 6
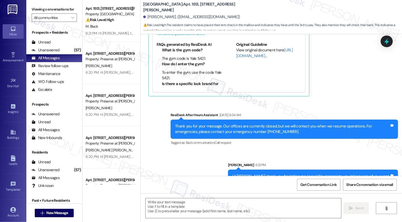
type textarea "Fetching suggested responses. Please feel free to read through the conversation…"
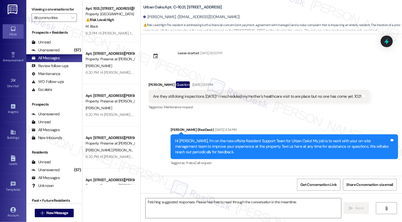
scroll to position [1707, 0]
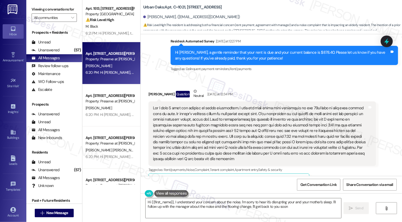
type textarea "Hi {{first_name}}, I understand your concern about the noise. I'm sorry to hear…"
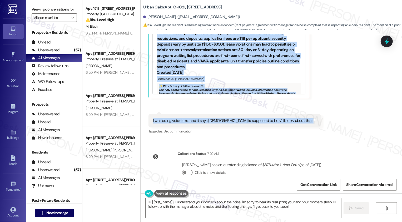
drag, startPoint x: 168, startPoint y: 46, endPoint x: 282, endPoint y: 107, distance: 129.4
click at [282, 107] on div "Lease started Sep 30, 2024 at 8:00 PM Received via SMS Ray Deleon Question Jun …" at bounding box center [270, 105] width 261 height 142
copy div "Residesk Automated Survey Yesterday at 12:27 PM Hi Ray, a gentle reminder that …"
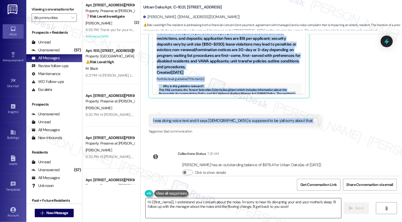
click at [170, 205] on textarea "Hi {{first_name}}, I understand your concern about the noise. I'm sorry to hear…" at bounding box center [242, 208] width 195 height 20
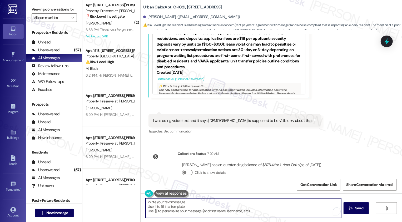
paste textarea "Hi Ray, thank you for explaining everything so thoroughly, and I’m very sorry t…"
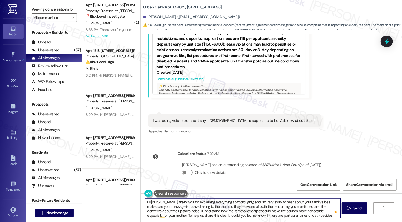
scroll to position [0, 0]
type textarea "Hi Ray, thank you for explaining everything so thoroughly, and I’m very sorry t…"
click at [353, 208] on span "Send" at bounding box center [357, 208] width 8 height 6
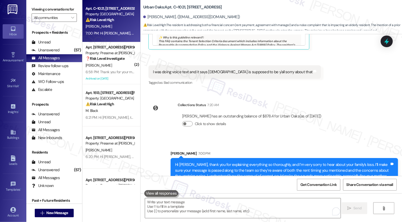
scroll to position [1722, 0]
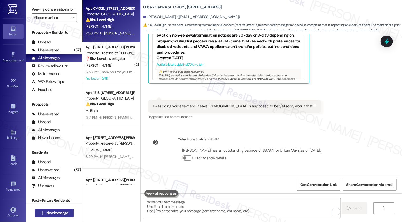
click at [56, 214] on span "New Message" at bounding box center [57, 213] width 22 height 6
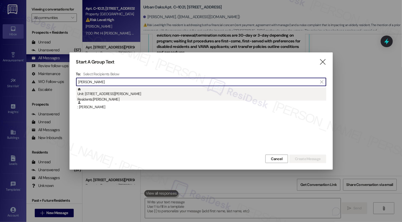
type input "Brundidge"
click at [112, 92] on div "Unit: 203 - 2430 Cromwell Cir Residents: Joe Brundidge Ii" at bounding box center [201, 94] width 249 height 15
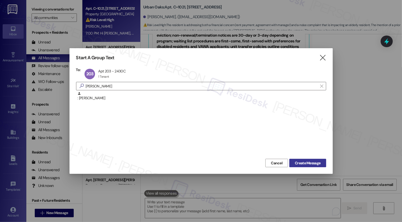
click at [313, 161] on span "Create Message" at bounding box center [308, 163] width 26 height 6
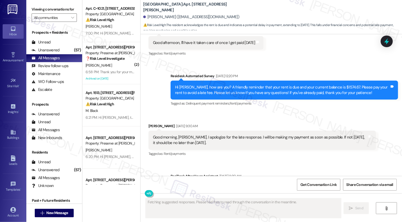
scroll to position [587, 0]
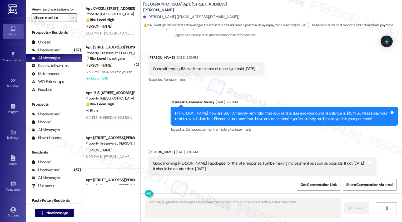
click at [70, 22] on span "" at bounding box center [72, 17] width 5 height 8
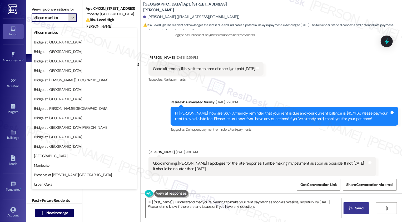
type textarea "Hi {{first_name}}, I understand that you're planning to make your rent payment …"
click at [281, 64] on div "Received via SMS Joe Brundidge Ii Sep 03, 2025 at 12:59 PM Good afternoon, I'll…" at bounding box center [270, 65] width 261 height 44
click at [71, 20] on icon "" at bounding box center [72, 18] width 3 height 4
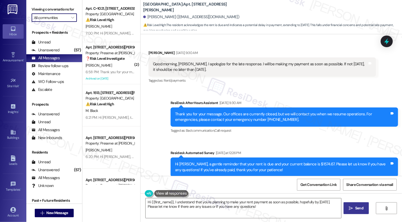
scroll to position [665, 0]
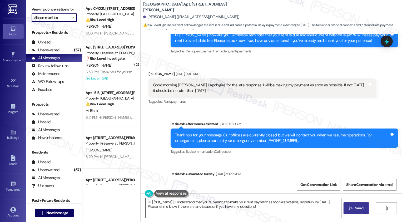
click at [256, 211] on textarea "Hi {{first_name}}, I understand that you're planning to make your rent payment …" at bounding box center [242, 208] width 195 height 20
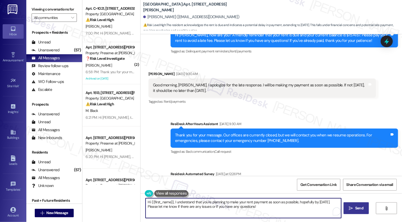
click at [355, 208] on span "Send" at bounding box center [359, 208] width 8 height 6
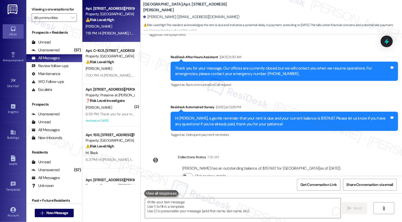
scroll to position [778, 0]
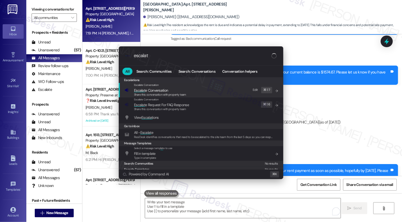
type input "escalate"
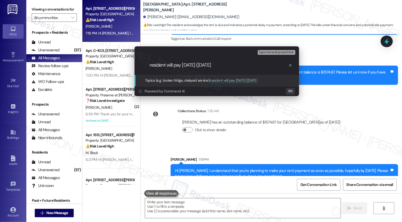
type input "resident will pay on Friday (Sept 12)"
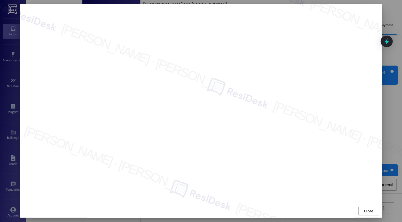
click at [357, 208] on div "Close" at bounding box center [200, 211] width 361 height 14
click at [364, 208] on span "Close" at bounding box center [368, 211] width 9 height 6
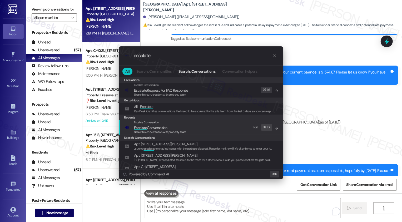
type input "escalate"
click at [203, 128] on div "Escalate Conversation Escalate Conversation Share this conversation with proper…" at bounding box center [201, 127] width 154 height 14
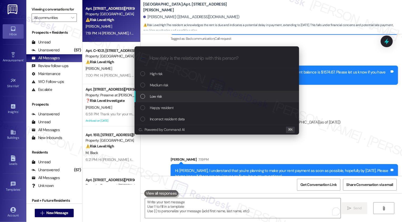
click at [168, 94] on div "Low risk" at bounding box center [217, 96] width 154 height 6
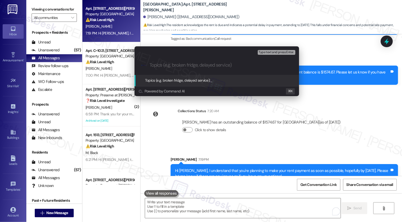
paste input "resident will pay on Friday (Sept 12)"
type input "resident will pay on Friday (Sept 12)"
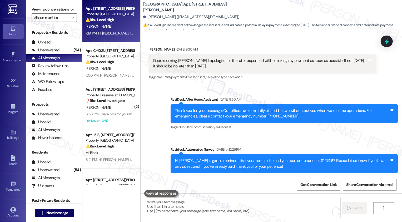
scroll to position [786, 0]
